Goal: Obtain resource: Obtain resource

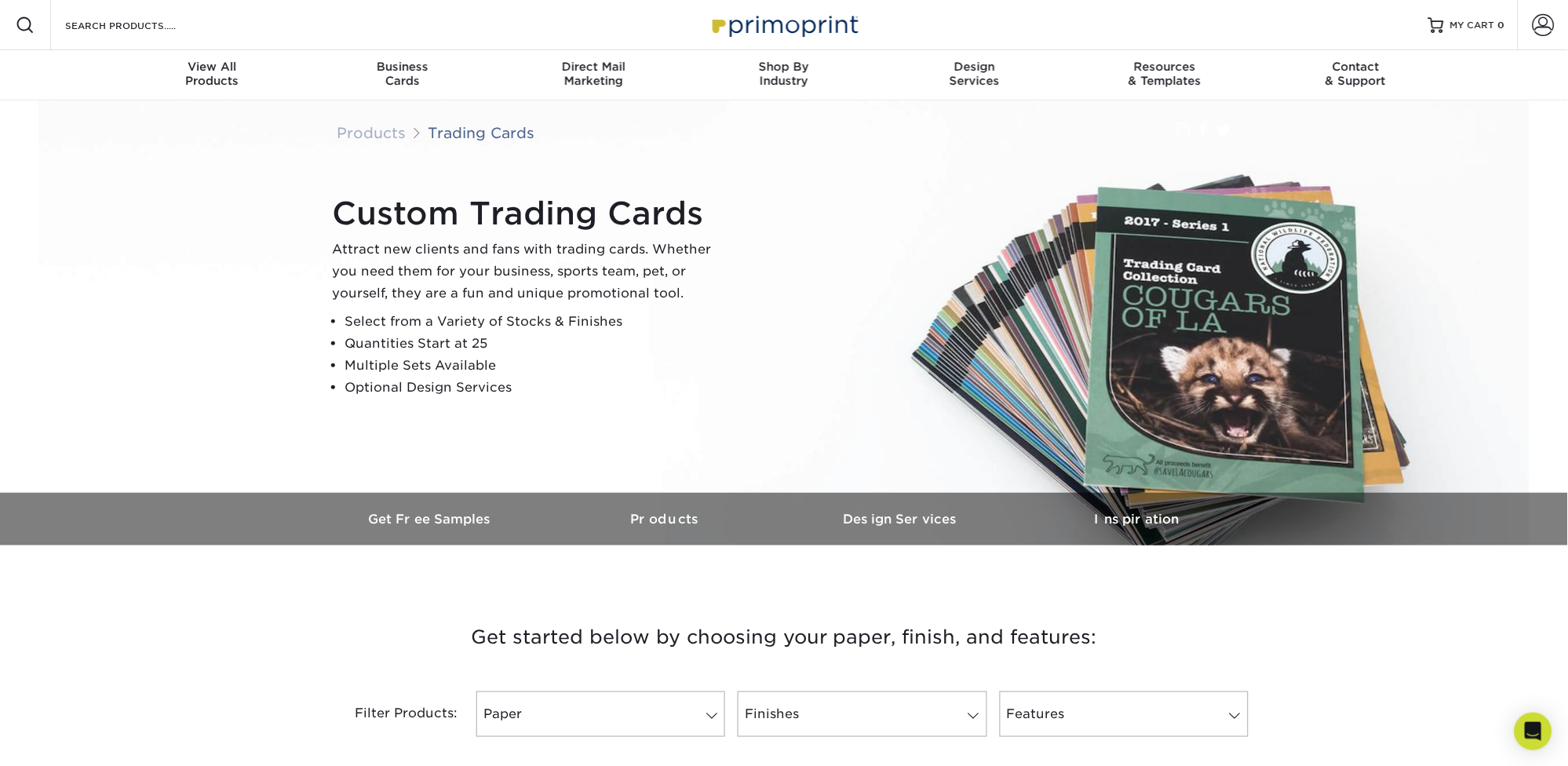
click at [721, 179] on div "Custom Trading Cards Attract new clients and fans with trading cards. Whether y…" at bounding box center [784, 296] width 942 height 392
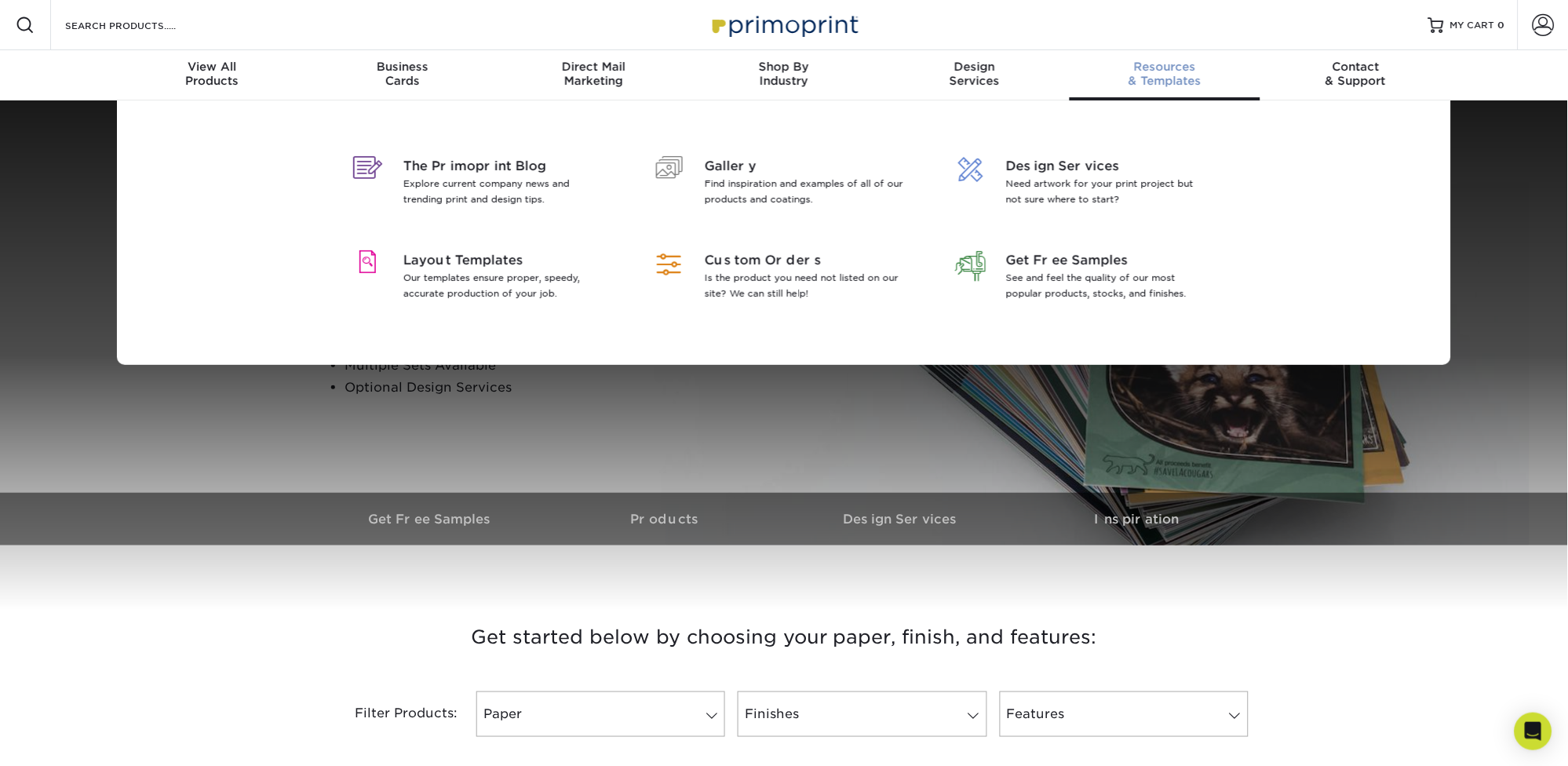
click at [1157, 77] on div "Resources & Templates" at bounding box center [1165, 73] width 191 height 28
click at [450, 262] on span "Layout Templates" at bounding box center [504, 260] width 203 height 19
